Goal: Task Accomplishment & Management: Use online tool/utility

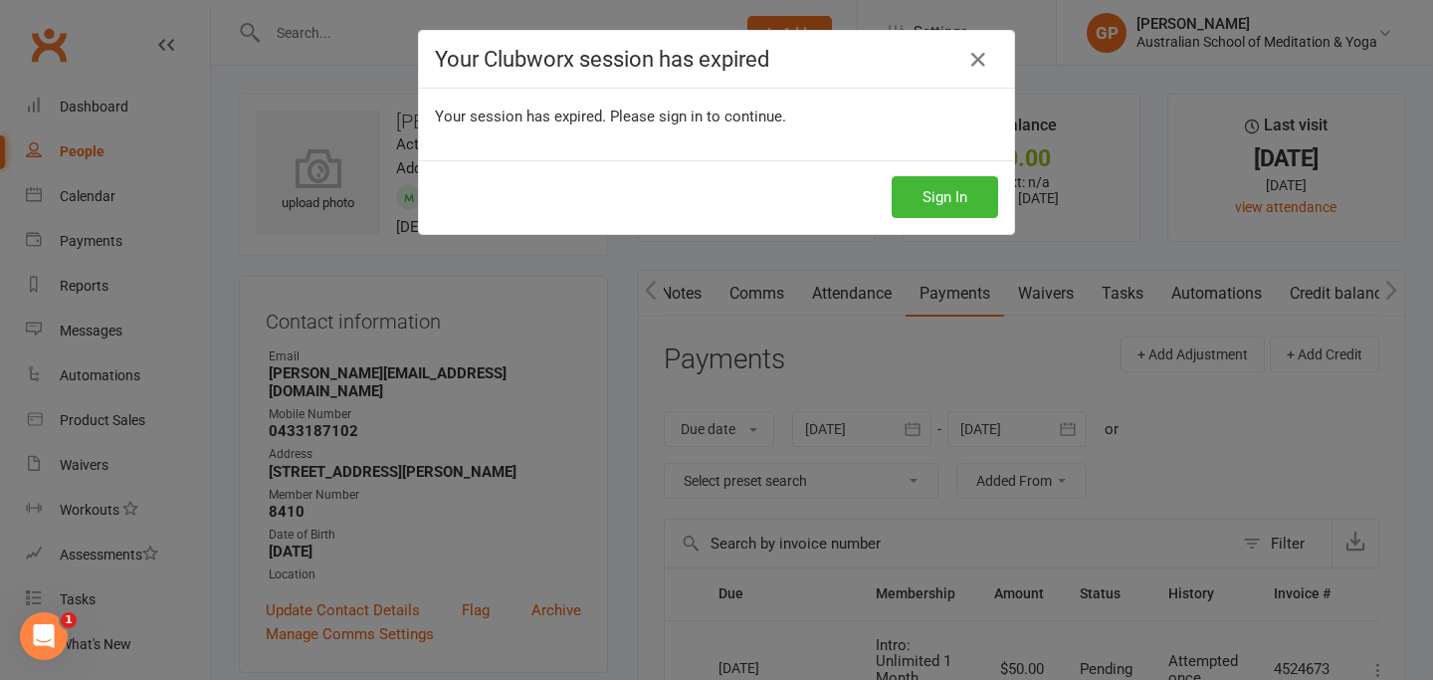
scroll to position [0, 34]
click at [923, 190] on button "Sign In" at bounding box center [944, 197] width 106 height 42
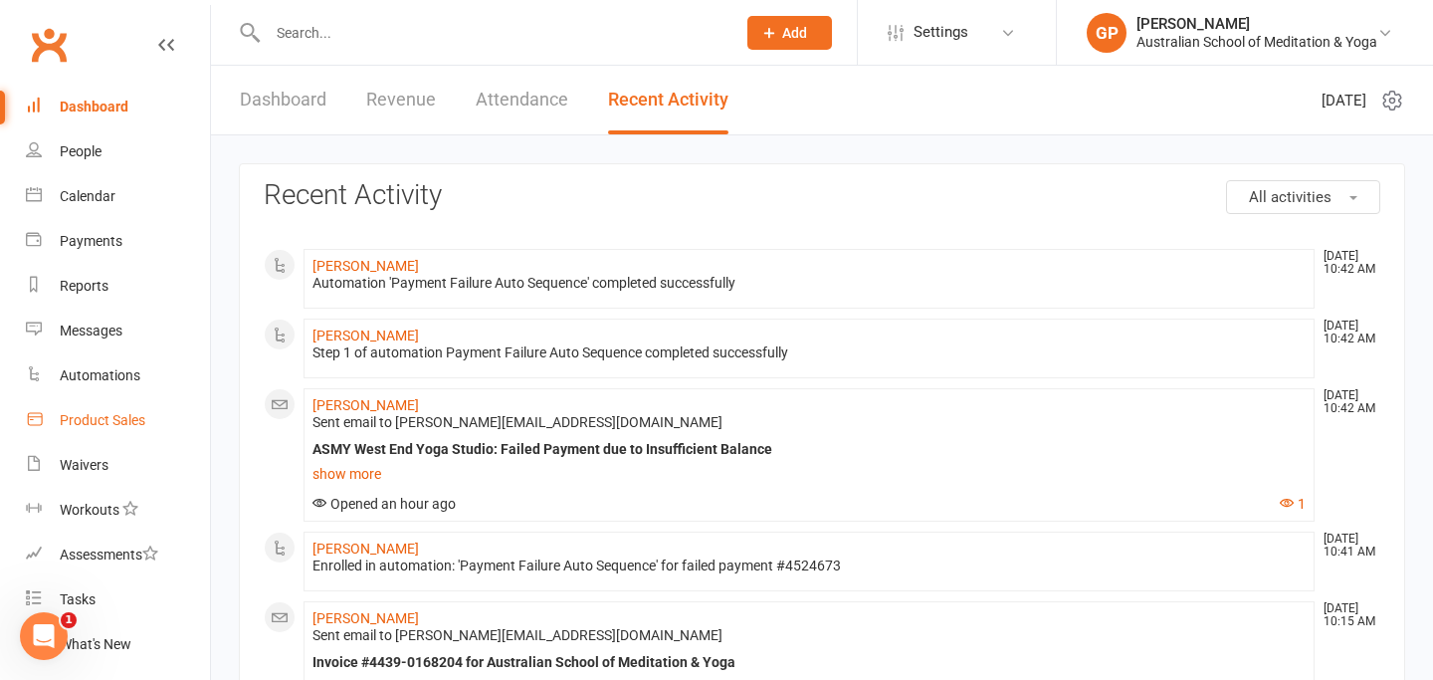
click at [76, 416] on div "Product Sales" at bounding box center [103, 420] width 86 height 16
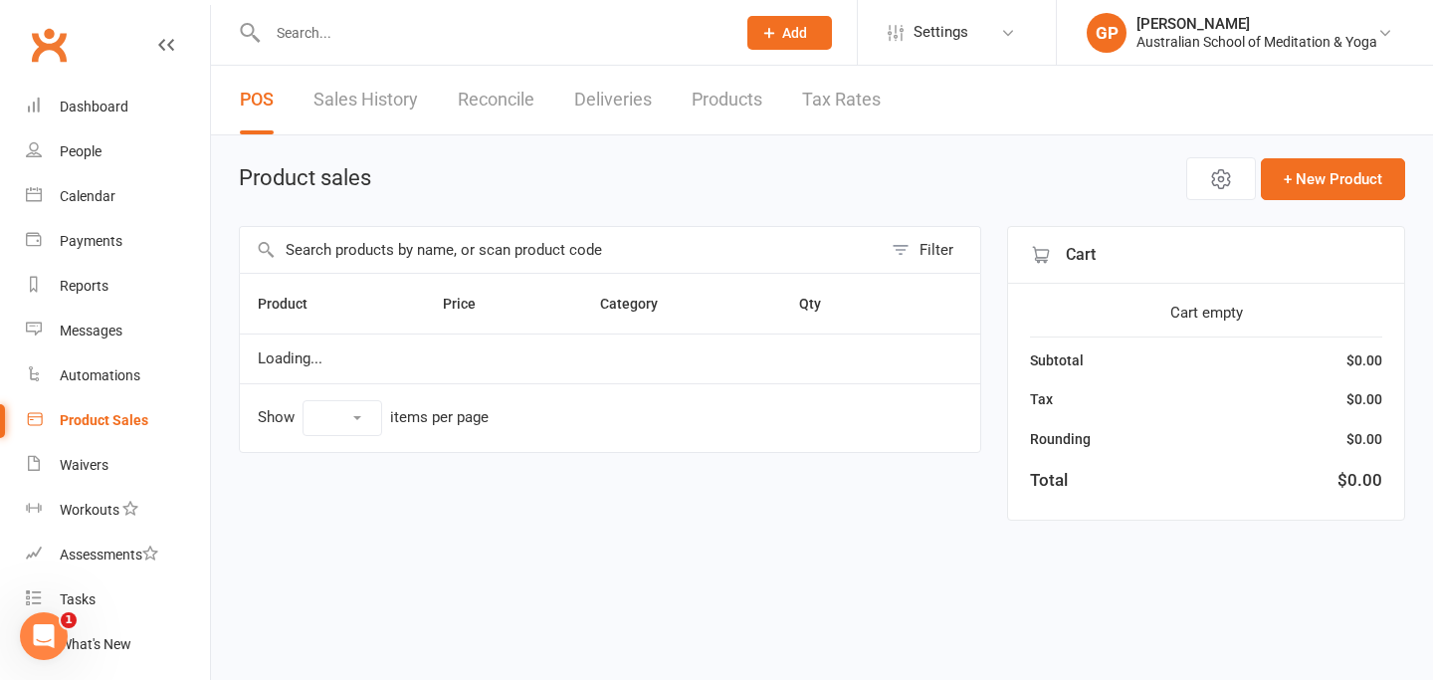
select select "50"
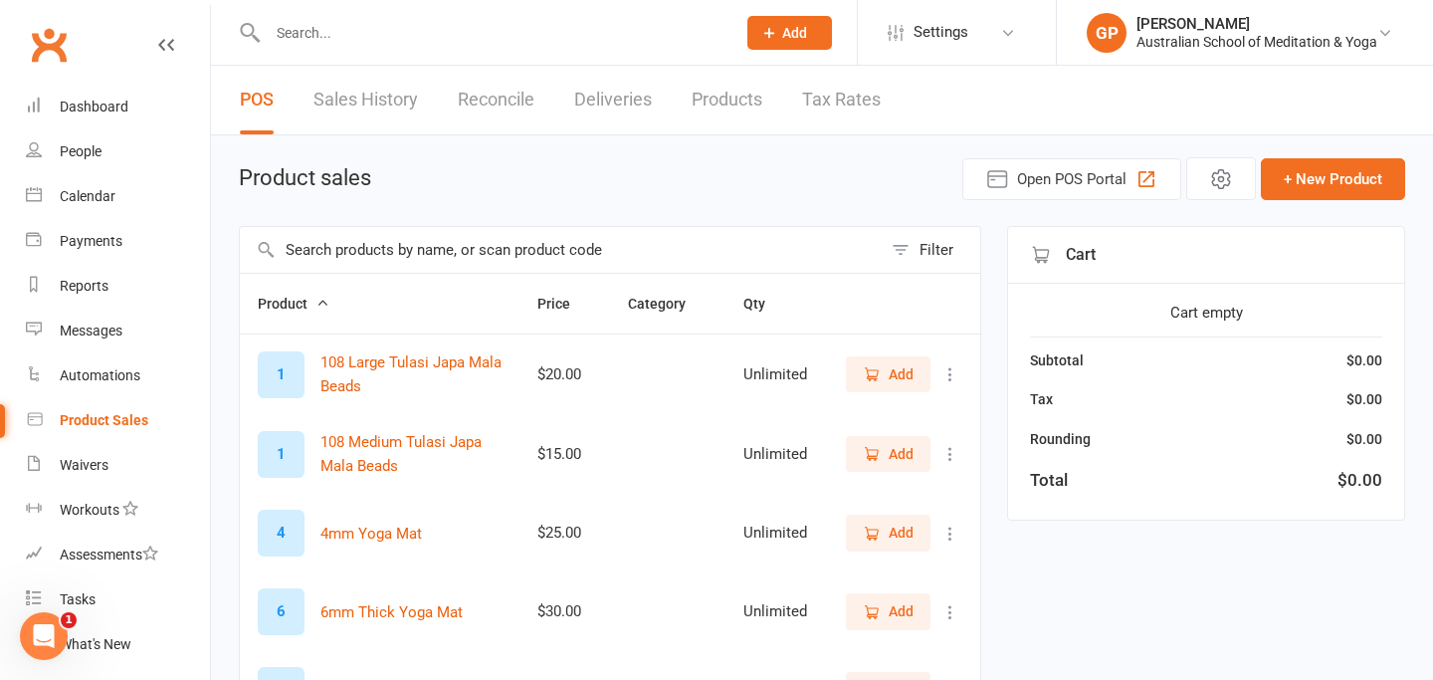
click at [341, 246] on input "text" at bounding box center [561, 250] width 642 height 46
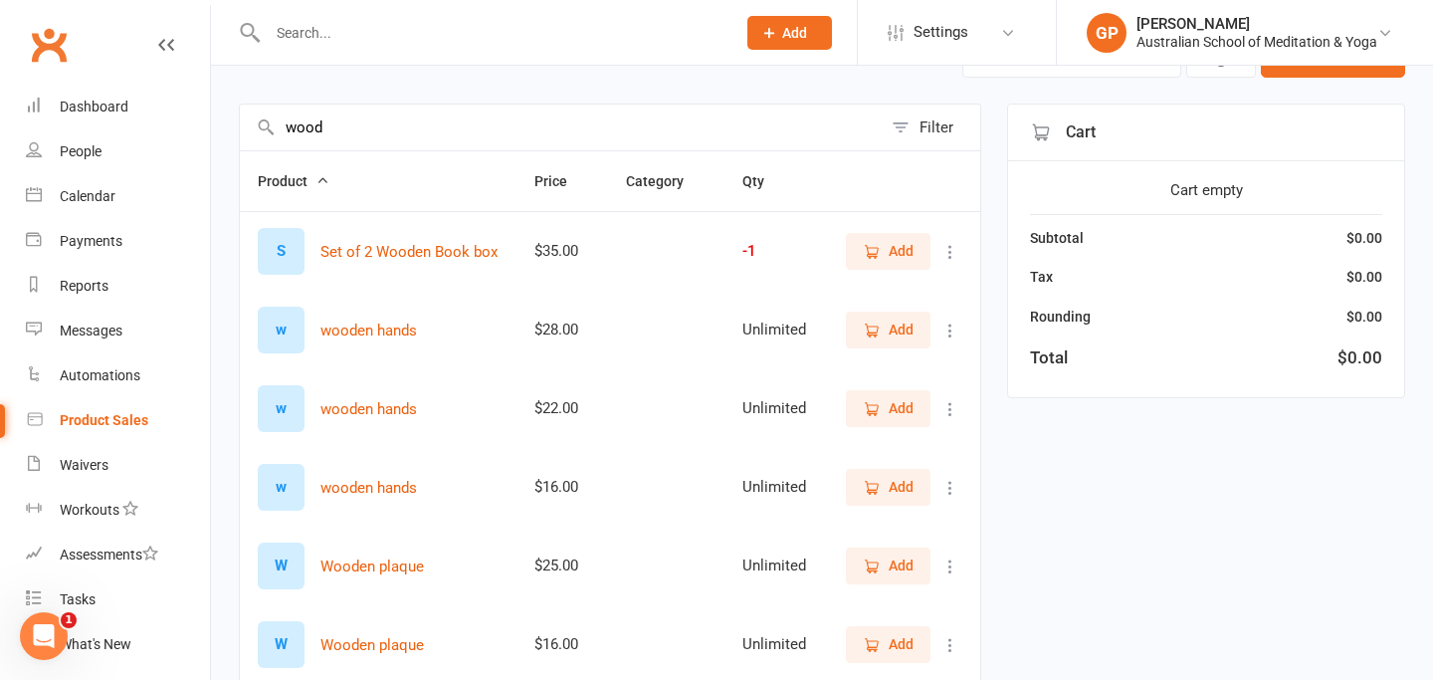
scroll to position [80, 0]
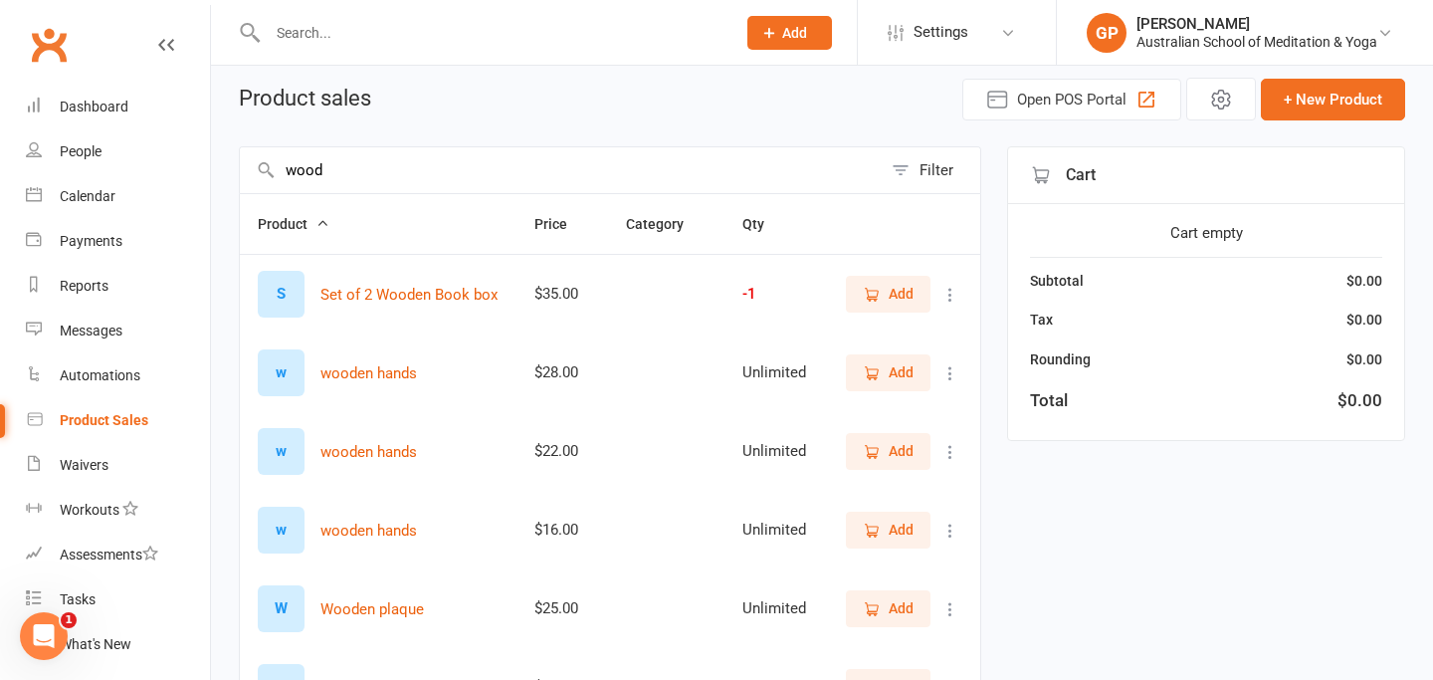
click at [349, 172] on input "wood" at bounding box center [561, 170] width 642 height 46
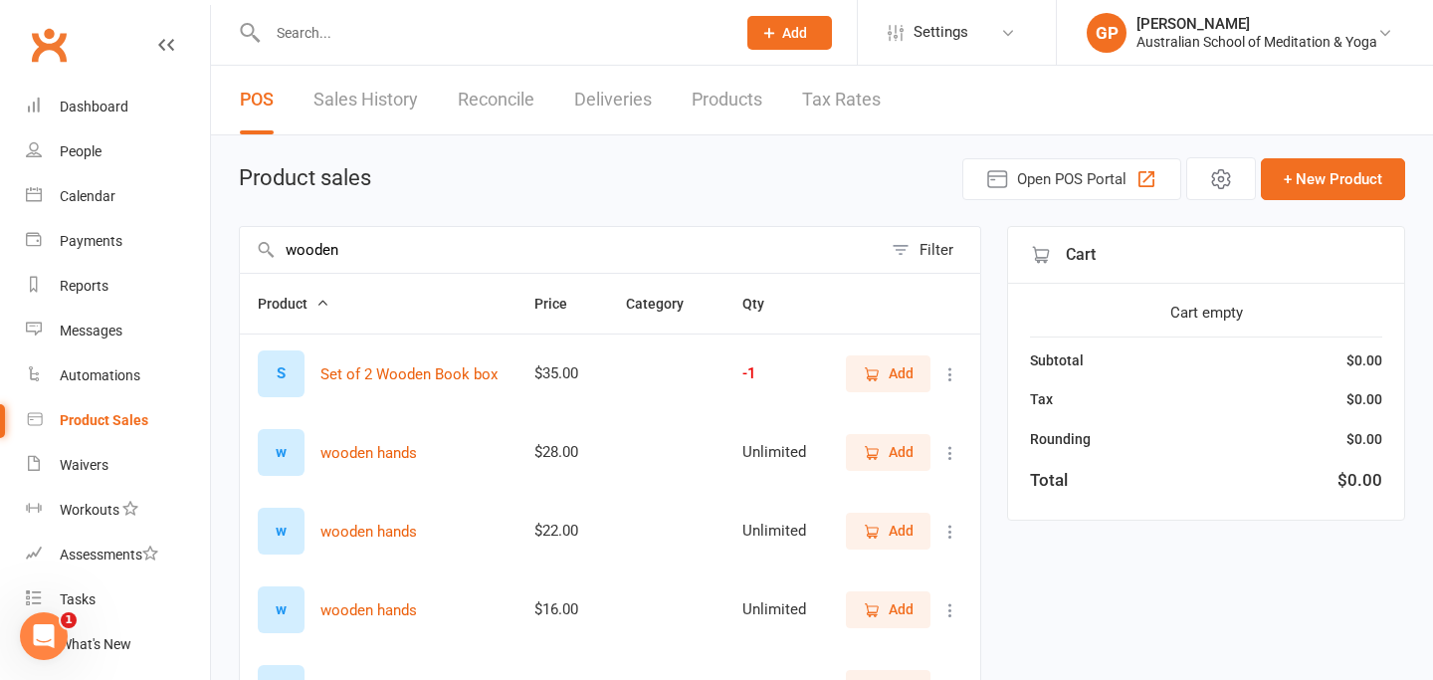
type input "wooden"
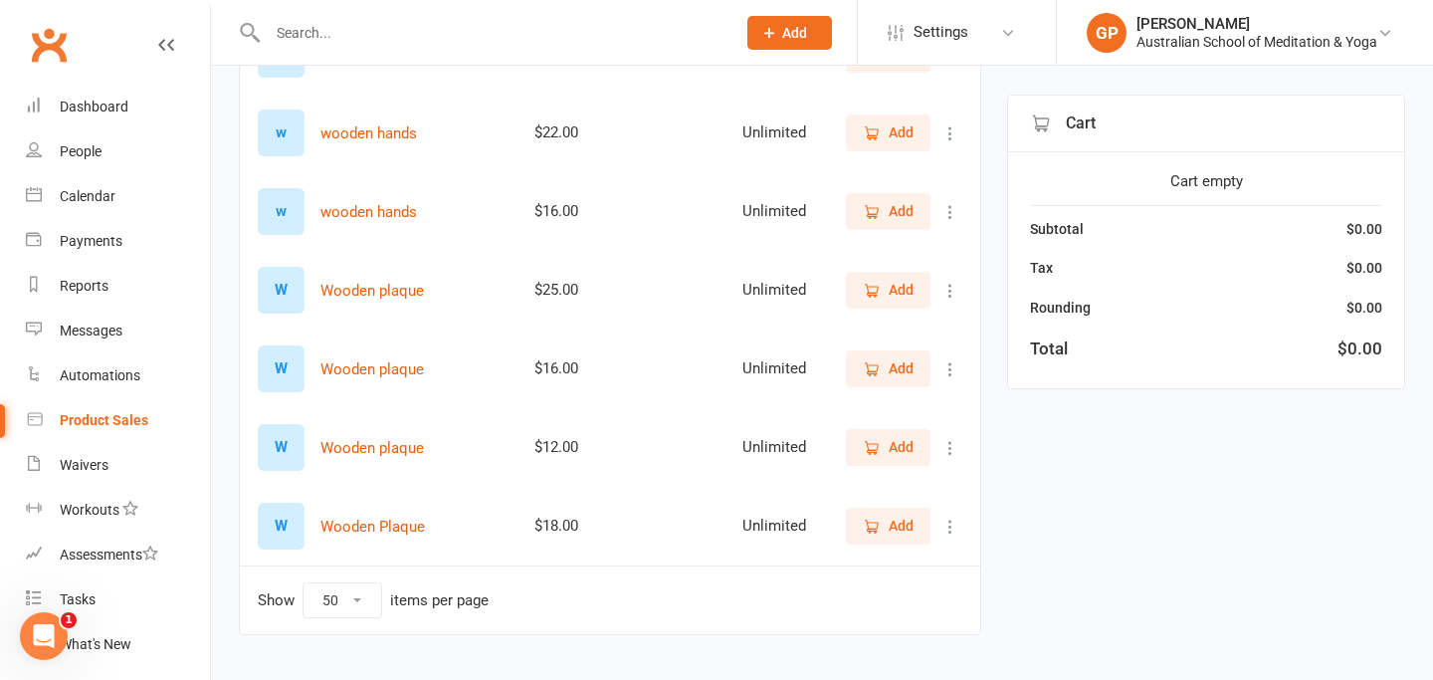
scroll to position [438, 0]
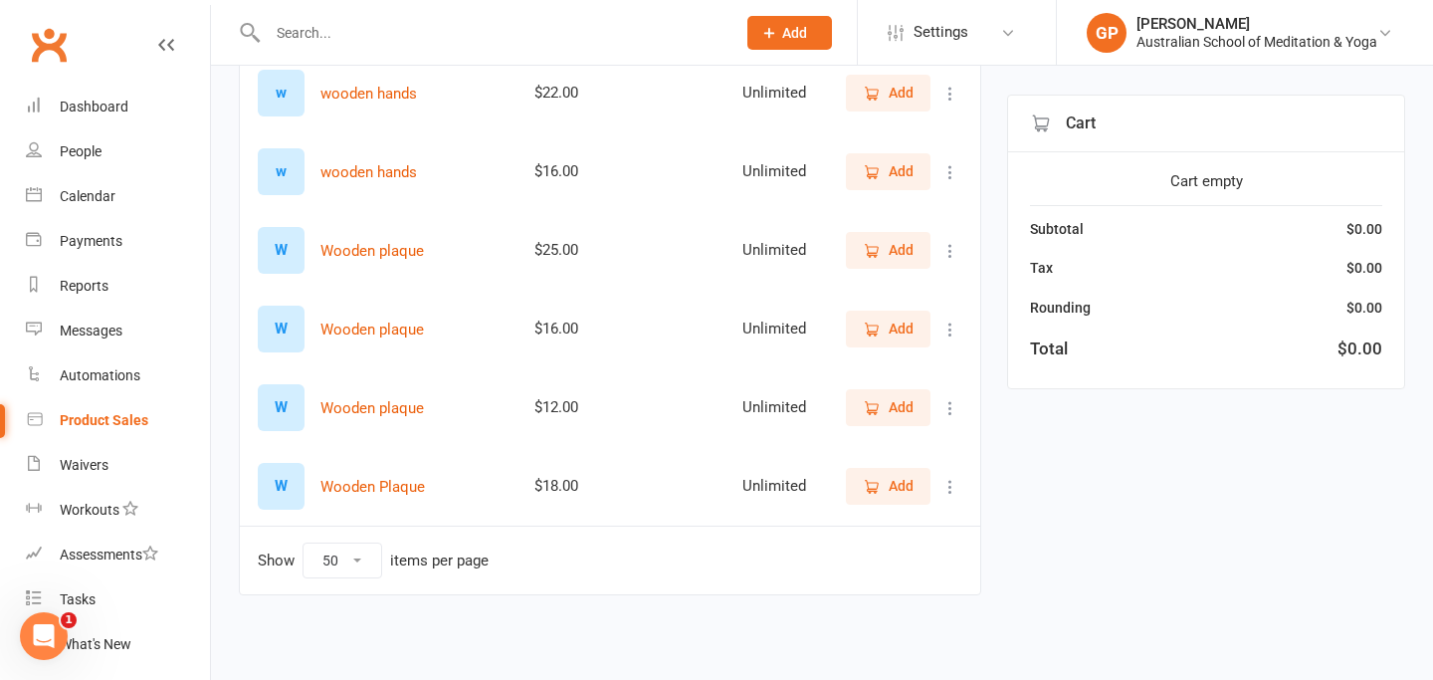
click at [364, 561] on select "10 25 50 100" at bounding box center [342, 560] width 78 height 34
click at [352, 557] on select "10 25 50 100" at bounding box center [342, 560] width 78 height 34
select select "50"
click at [317, 43] on input "text" at bounding box center [492, 33] width 460 height 28
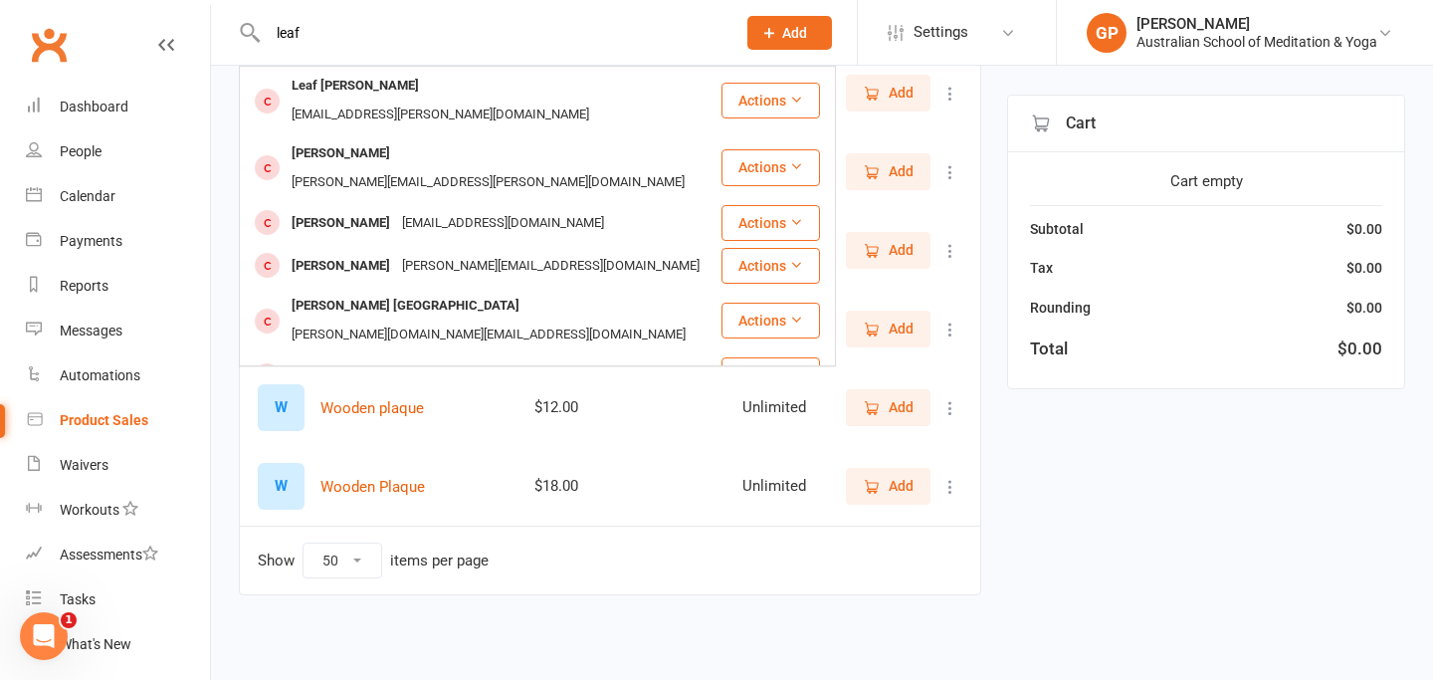
type input "leaf"
click at [1165, 539] on div "wooden Filter Product Price Category Qty S Set of 2 Wooden Book box $35.00 -1 A…" at bounding box center [822, 205] width 1166 height 835
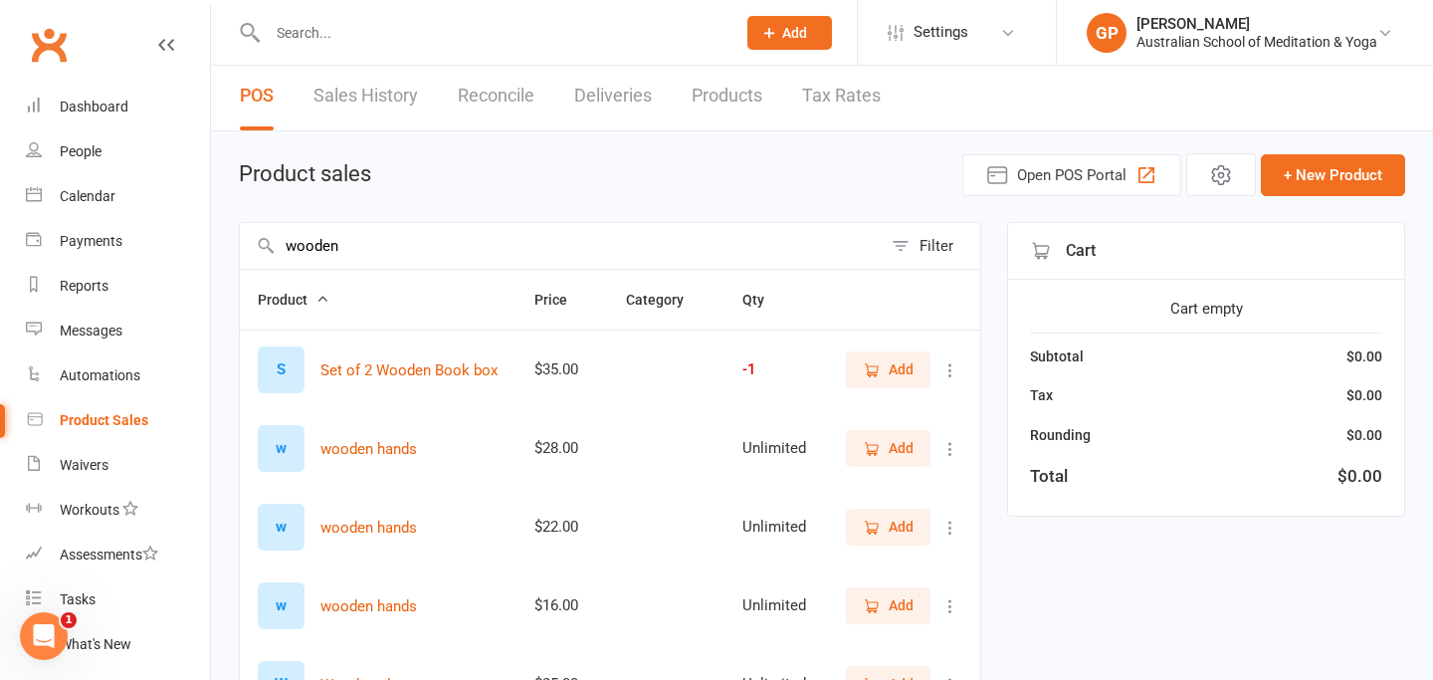
scroll to position [0, 0]
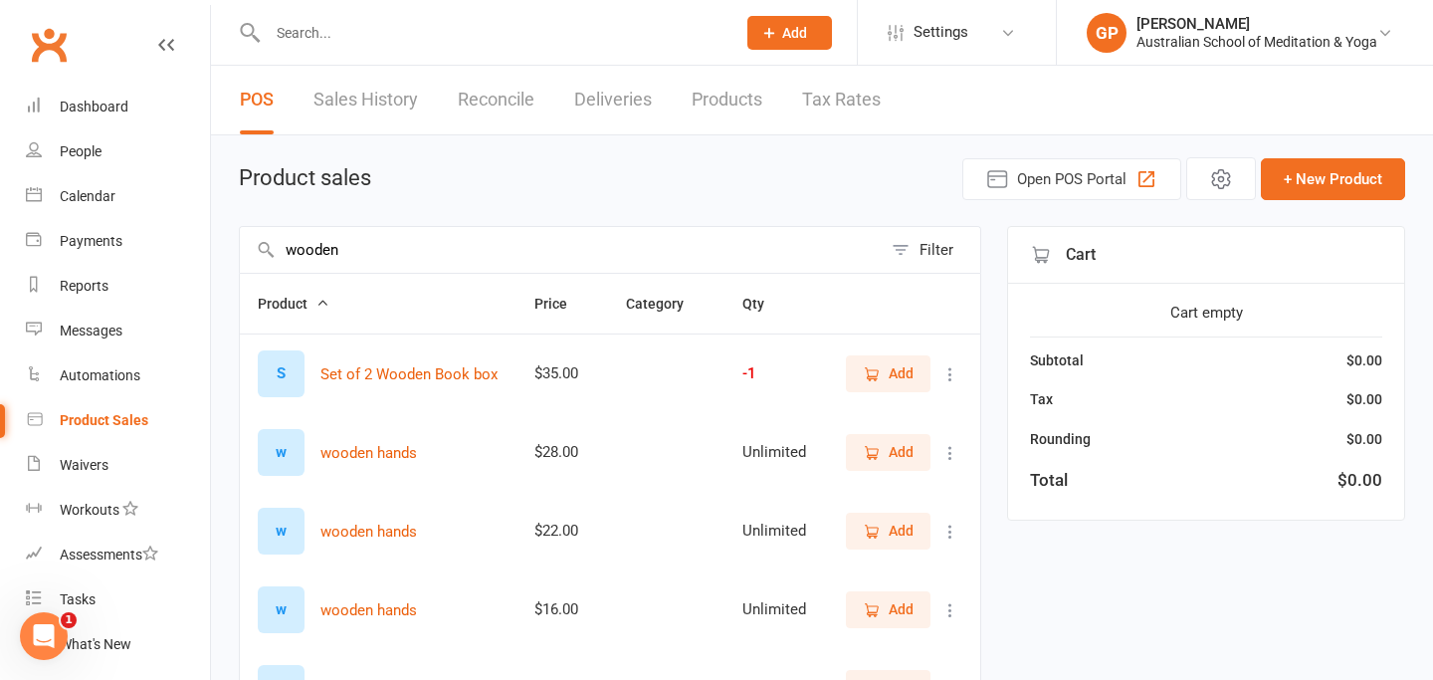
click at [356, 247] on input "wooden" at bounding box center [561, 250] width 642 height 46
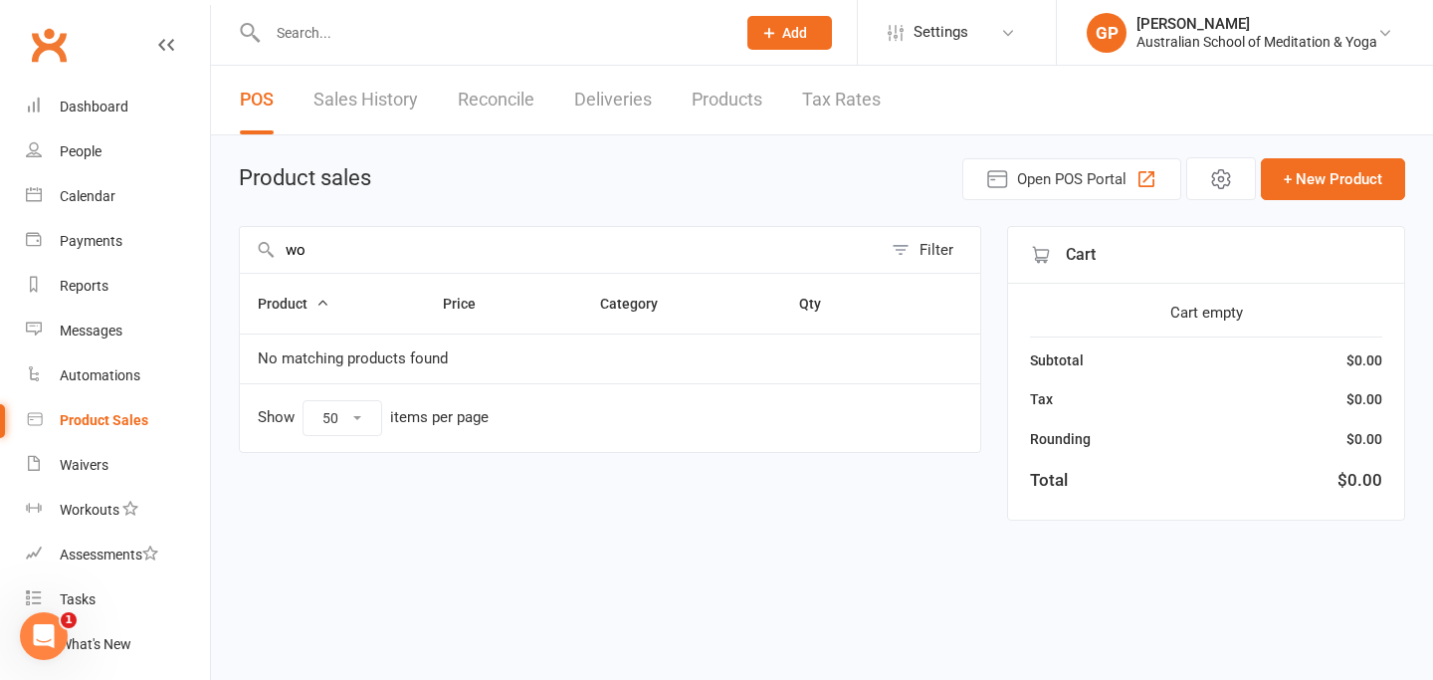
type input "w"
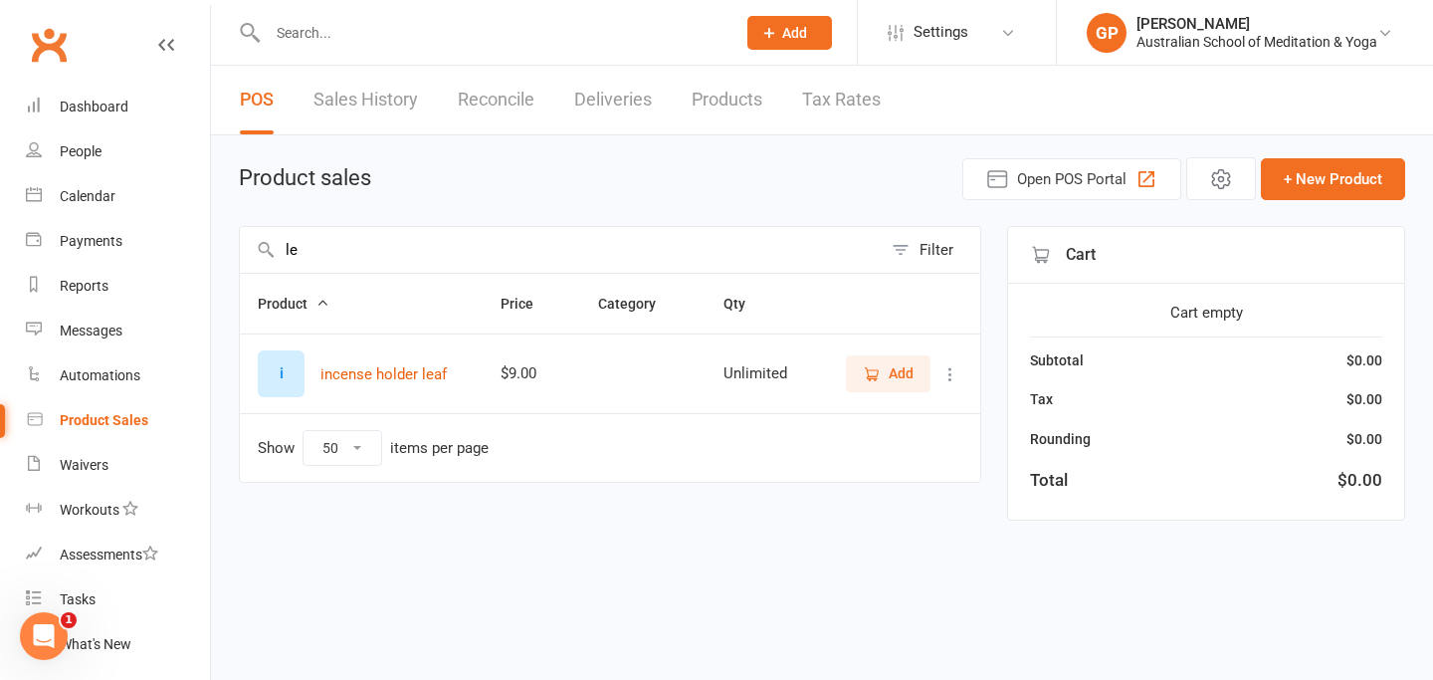
type input "l"
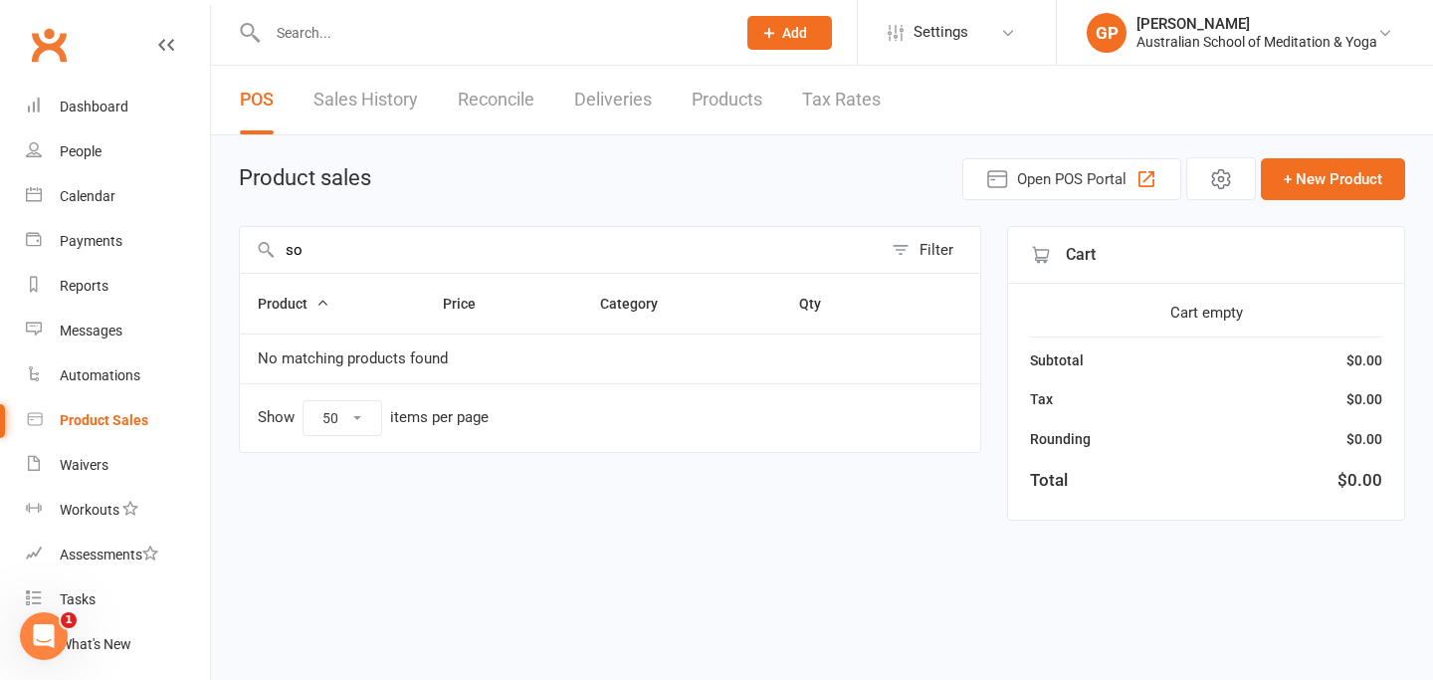
type input "s"
type input "b"
type input "s"
type input "m"
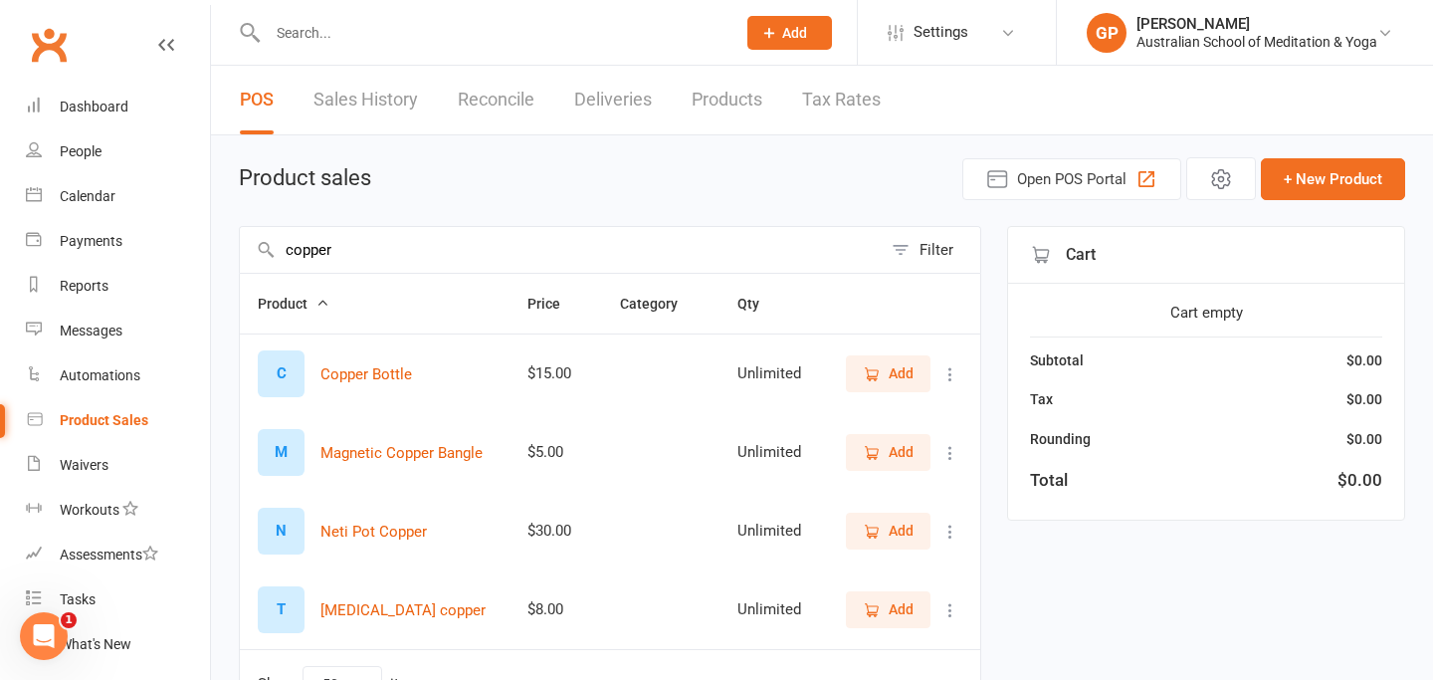
click at [345, 254] on input "copper" at bounding box center [561, 250] width 642 height 46
type input "c"
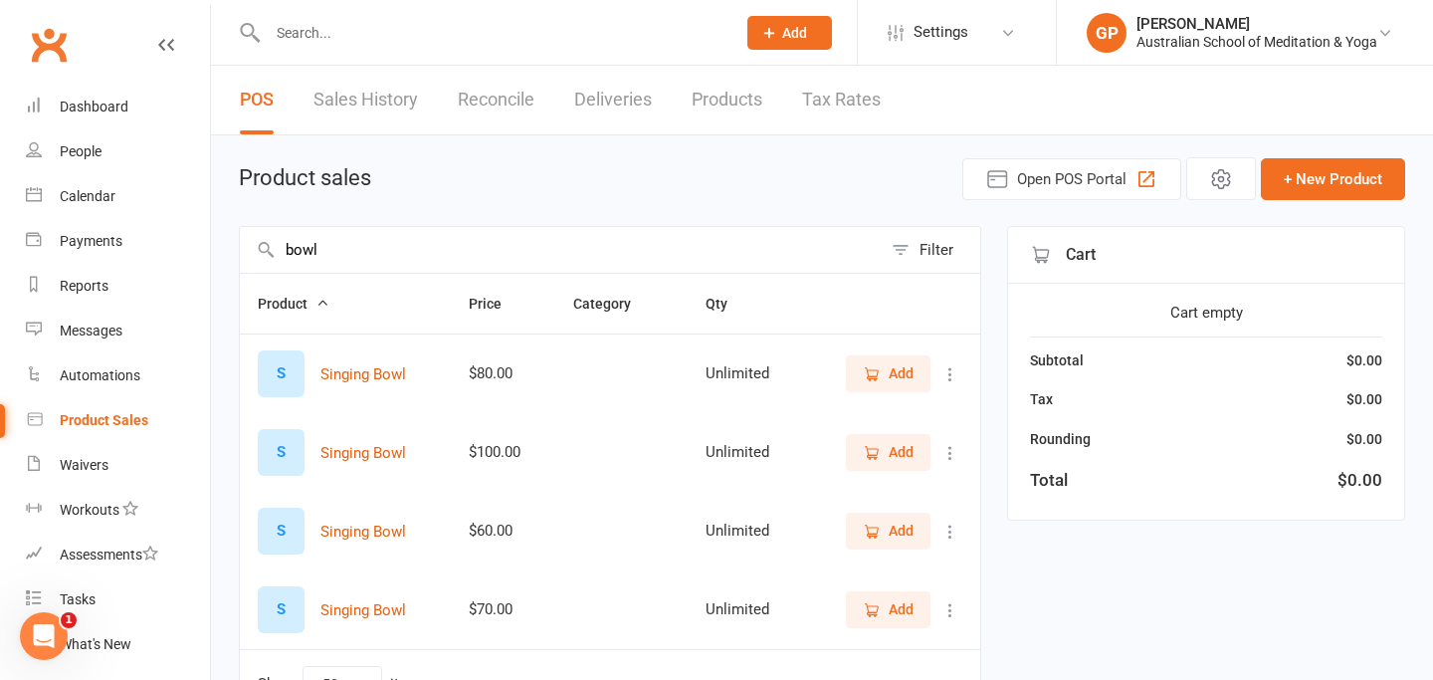
type input "bowl"
